Goal: Task Accomplishment & Management: Complete application form

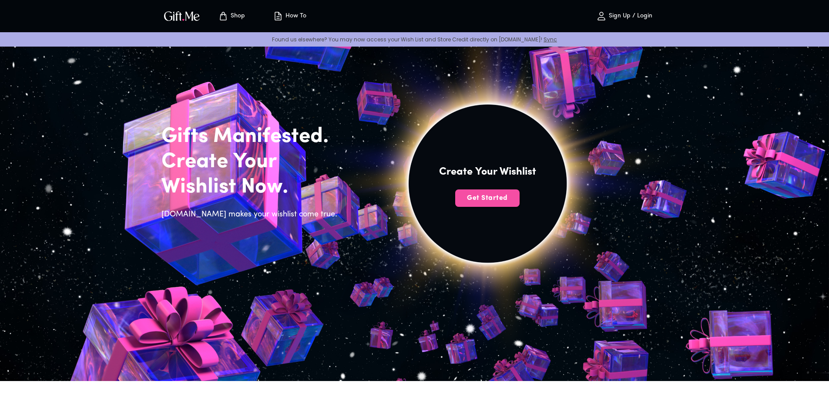
click at [494, 194] on span "Get Started" at bounding box center [487, 198] width 64 height 10
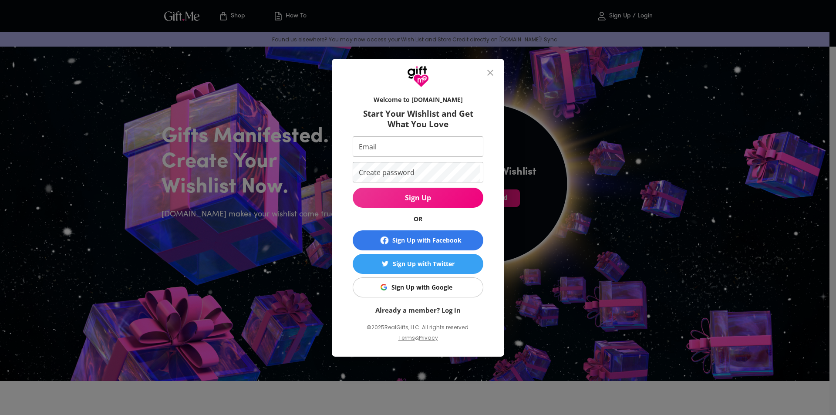
click at [427, 283] on div "Sign Up with Google" at bounding box center [421, 287] width 61 height 10
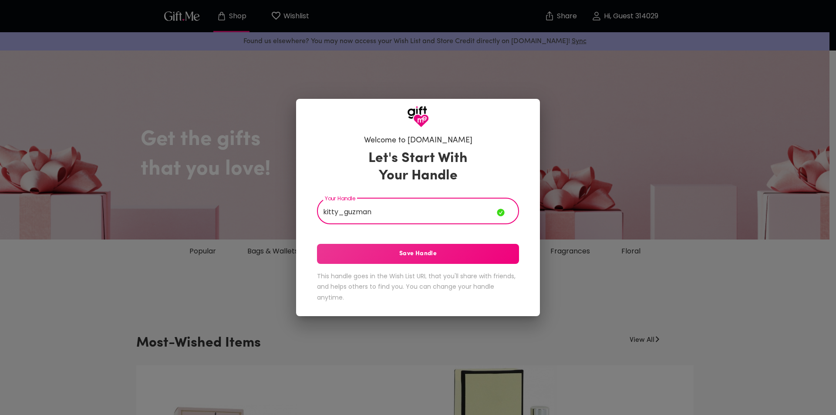
type input "kitty_guzman"
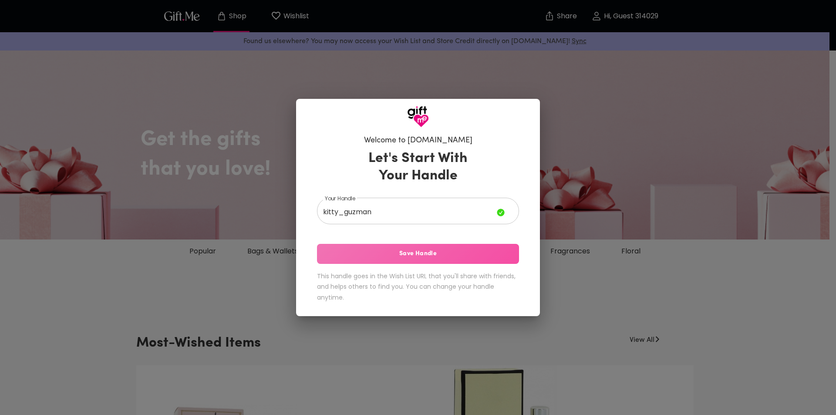
click at [459, 248] on button "Save Handle" at bounding box center [418, 254] width 202 height 20
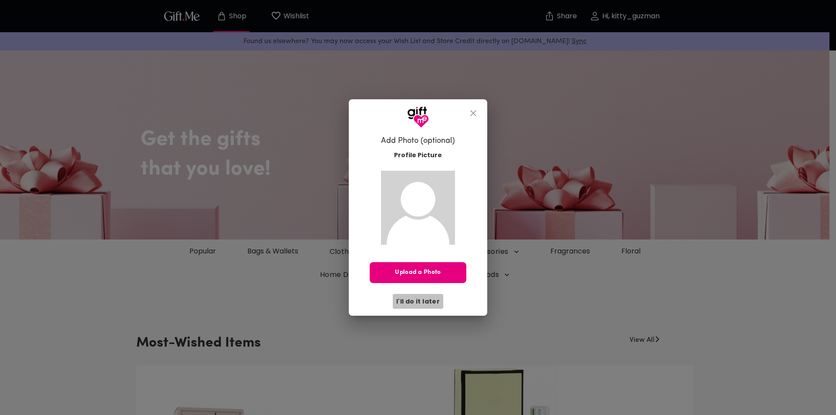
click at [424, 298] on span "I'll do it later" at bounding box center [418, 301] width 44 height 10
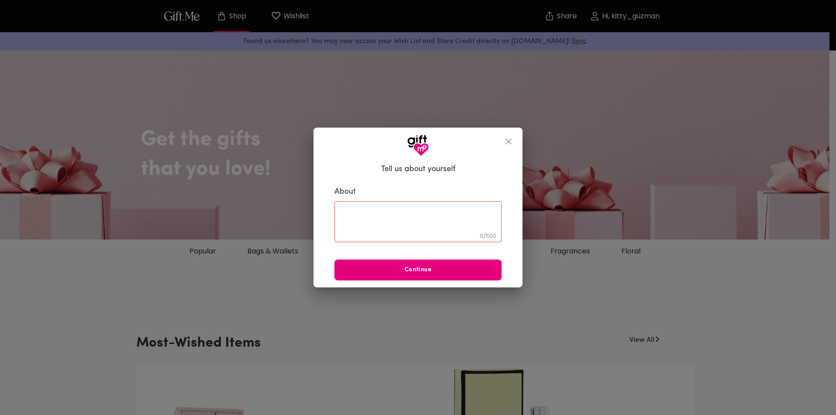
click at [456, 269] on span "Continue" at bounding box center [417, 270] width 167 height 10
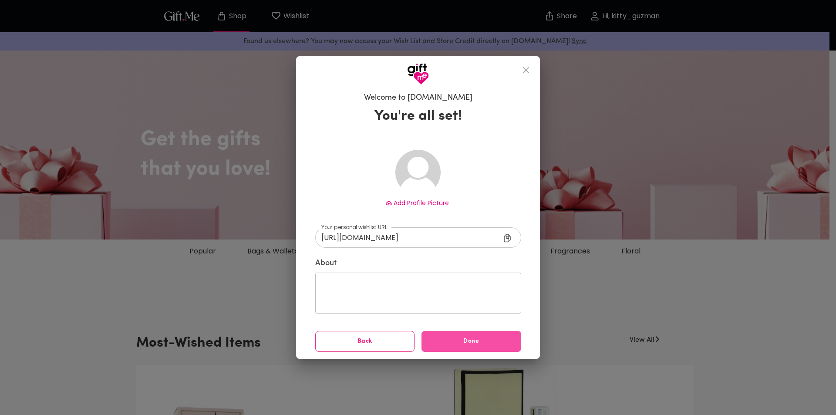
click at [477, 343] on span "Done" at bounding box center [471, 341] width 100 height 10
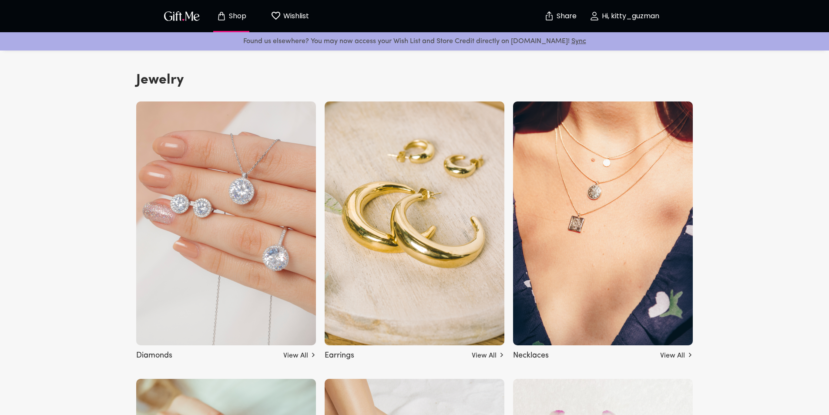
scroll to position [1567, 0]
